Goal: Obtain resource: Obtain resource

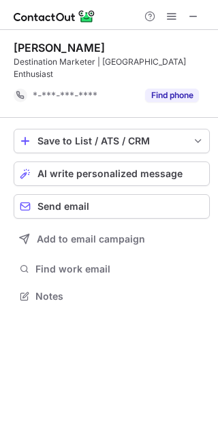
scroll to position [274, 218]
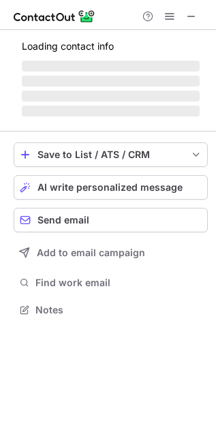
scroll to position [309, 216]
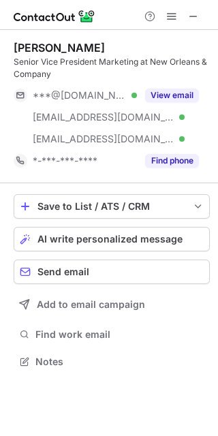
scroll to position [352, 218]
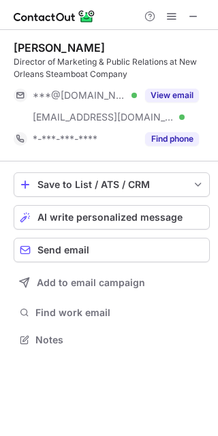
scroll to position [331, 218]
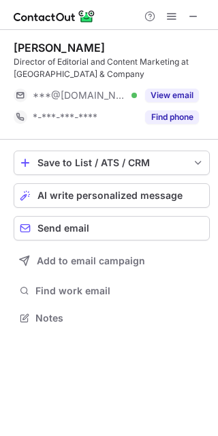
scroll to position [309, 218]
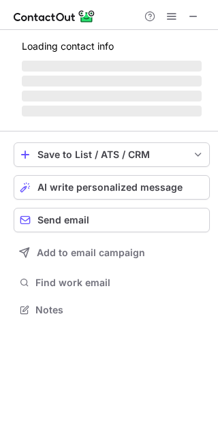
scroll to position [331, 218]
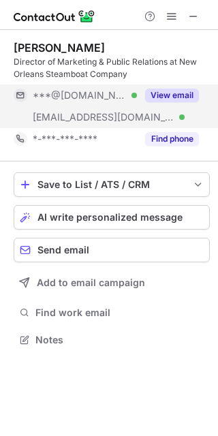
click at [189, 94] on button "View email" at bounding box center [172, 96] width 54 height 14
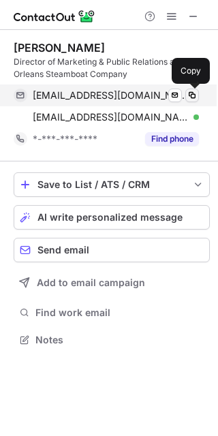
click at [192, 97] on span at bounding box center [192, 95] width 11 height 11
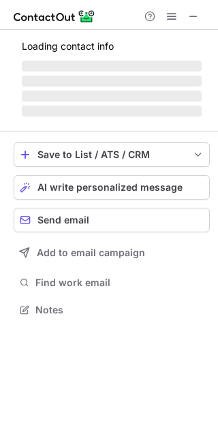
scroll to position [331, 218]
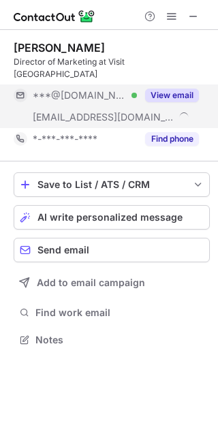
click at [180, 89] on button "View email" at bounding box center [172, 96] width 54 height 14
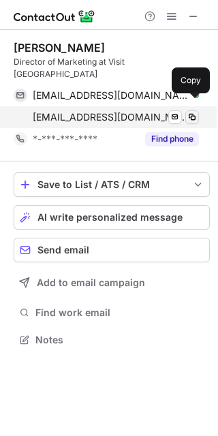
click at [191, 112] on span at bounding box center [192, 117] width 11 height 11
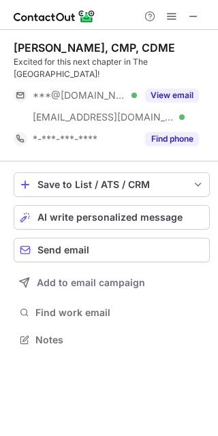
scroll to position [318, 218]
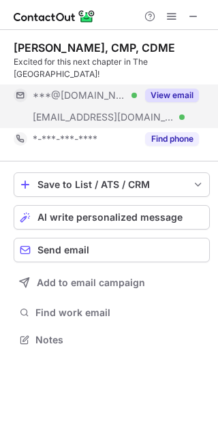
click at [187, 89] on button "View email" at bounding box center [172, 96] width 54 height 14
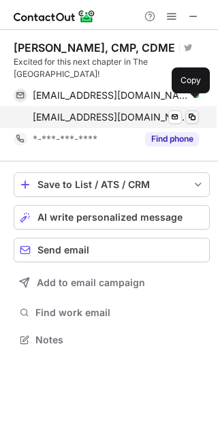
click at [192, 112] on span at bounding box center [192, 117] width 11 height 11
